Goal: Find specific page/section: Find specific page/section

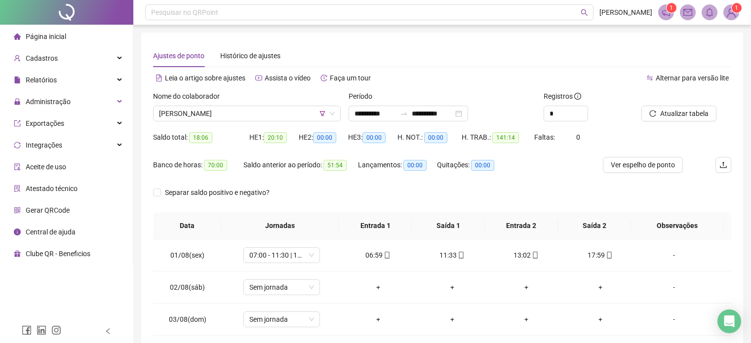
scroll to position [53, 0]
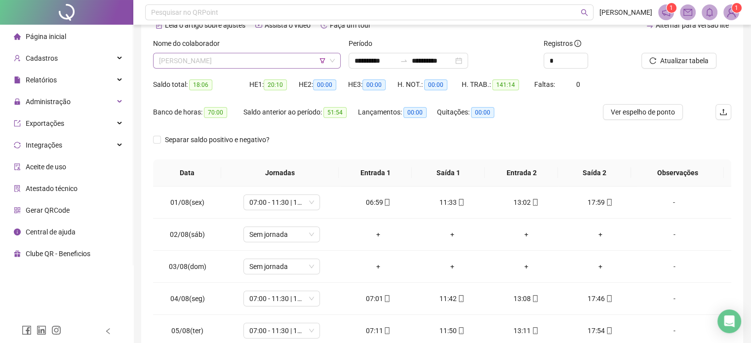
click at [265, 59] on span "[PERSON_NAME]" at bounding box center [247, 60] width 176 height 15
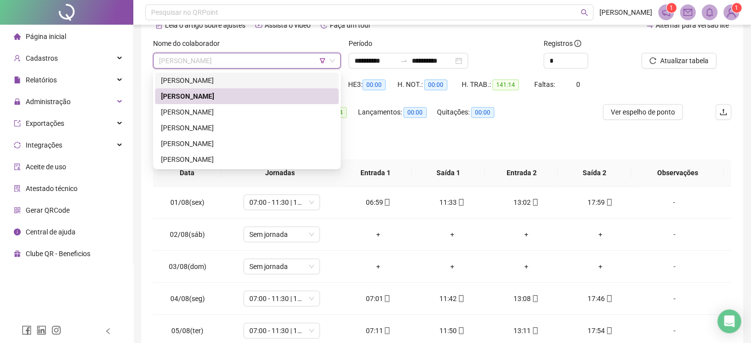
click at [319, 58] on icon "filter" at bounding box center [322, 61] width 6 height 6
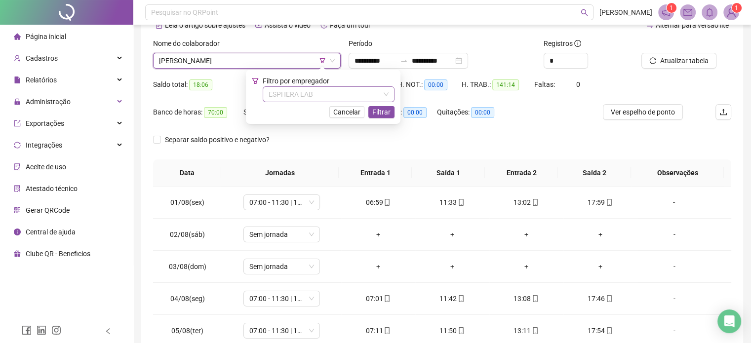
click at [320, 93] on span "ESPHERA LAB" at bounding box center [329, 94] width 120 height 15
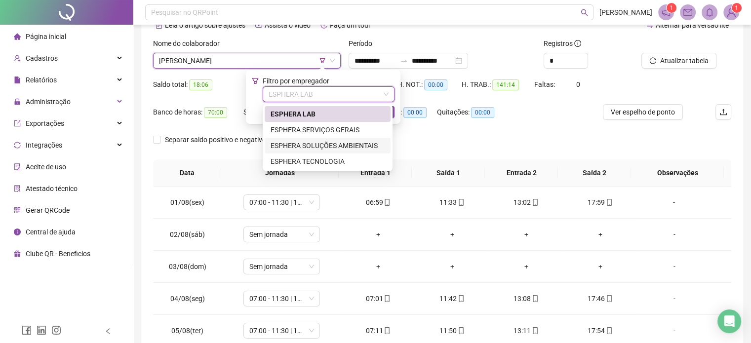
click at [329, 142] on div "ESPHERA SOLUÇÕES AMBIENTAIS" at bounding box center [328, 145] width 114 height 11
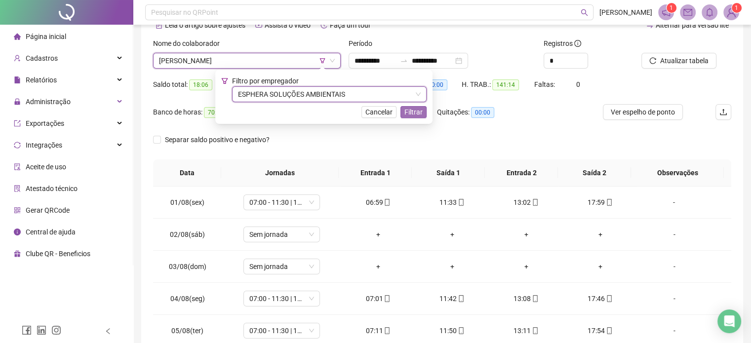
click at [401, 109] on button "Filtrar" at bounding box center [413, 112] width 26 height 12
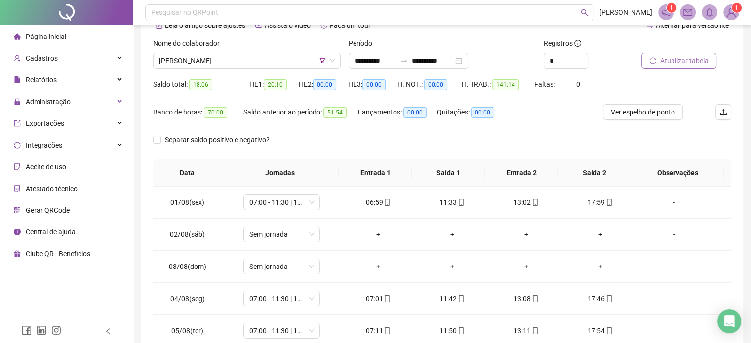
click at [691, 53] on button "Atualizar tabela" at bounding box center [678, 61] width 75 height 16
click at [265, 64] on span "[PERSON_NAME]" at bounding box center [247, 60] width 176 height 15
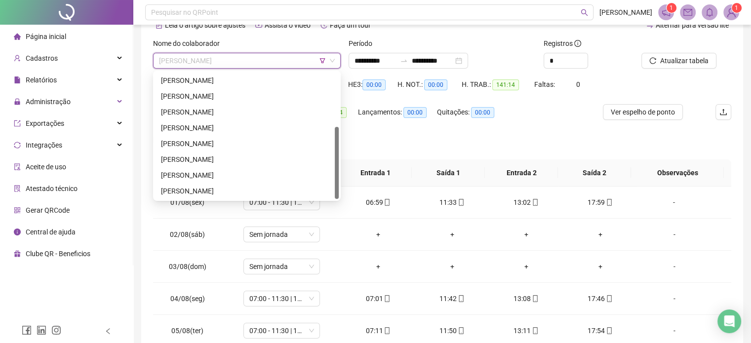
scroll to position [95, 0]
drag, startPoint x: 336, startPoint y: 100, endPoint x: 328, endPoint y: 159, distance: 59.8
click at [328, 159] on div "[PERSON_NAME] [PERSON_NAME] [PERSON_NAME] [PERSON_NAME] [PERSON_NAME] [PERSON_N…" at bounding box center [247, 136] width 184 height 126
click at [249, 173] on div "[PERSON_NAME]" at bounding box center [247, 175] width 172 height 11
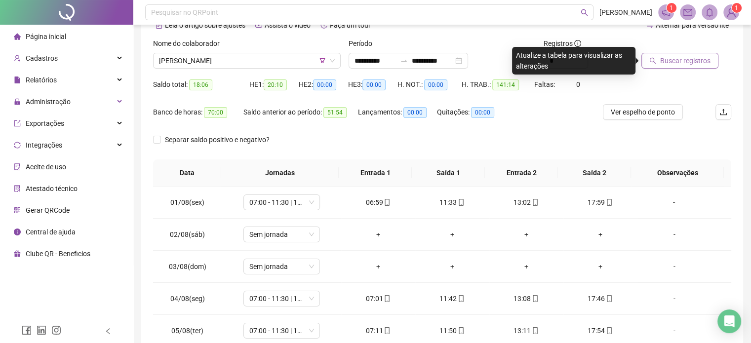
click at [677, 63] on span "Buscar registros" at bounding box center [685, 60] width 50 height 11
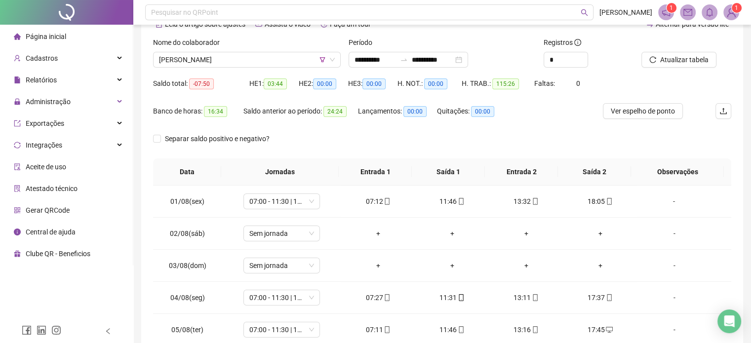
scroll to position [52, 0]
